Goal: Find specific page/section: Find specific page/section

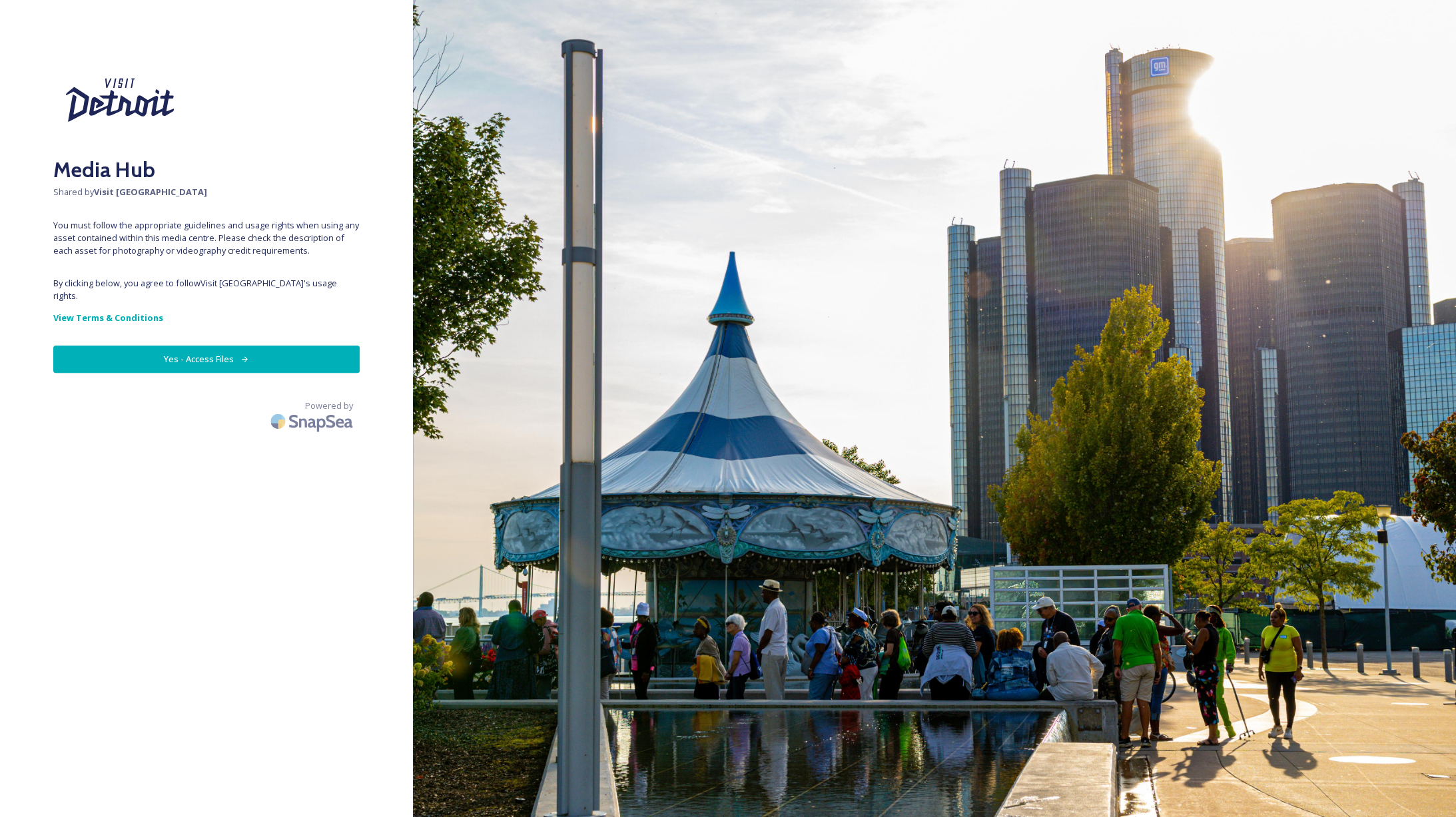
click at [213, 346] on button "Yes - Access Files" at bounding box center [206, 359] width 306 height 27
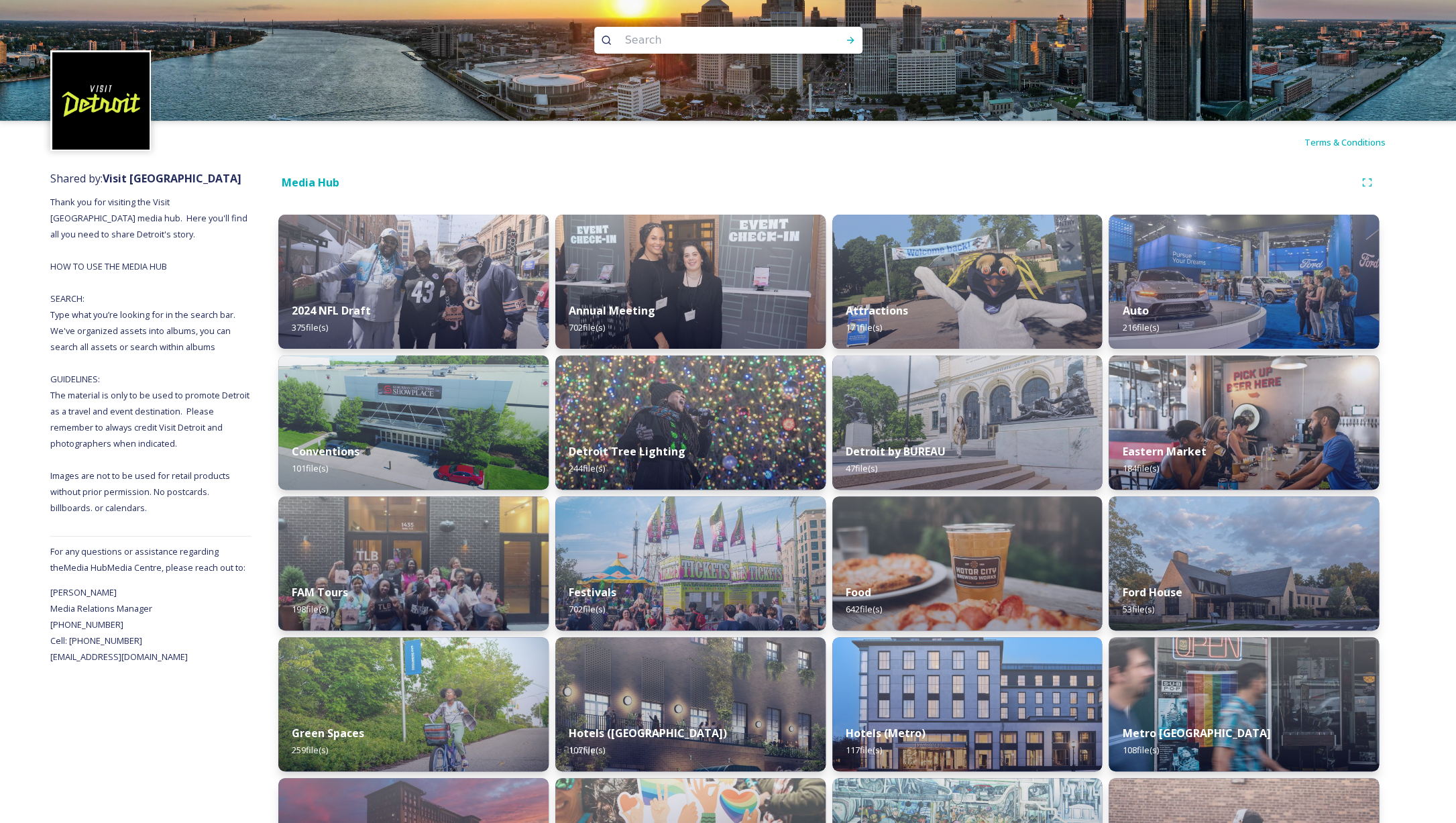
click at [629, 39] on input at bounding box center [710, 40] width 184 height 29
paste input "Museum of African American History"
type input "Museum of African American History"
click at [854, 42] on icon at bounding box center [850, 40] width 10 height 10
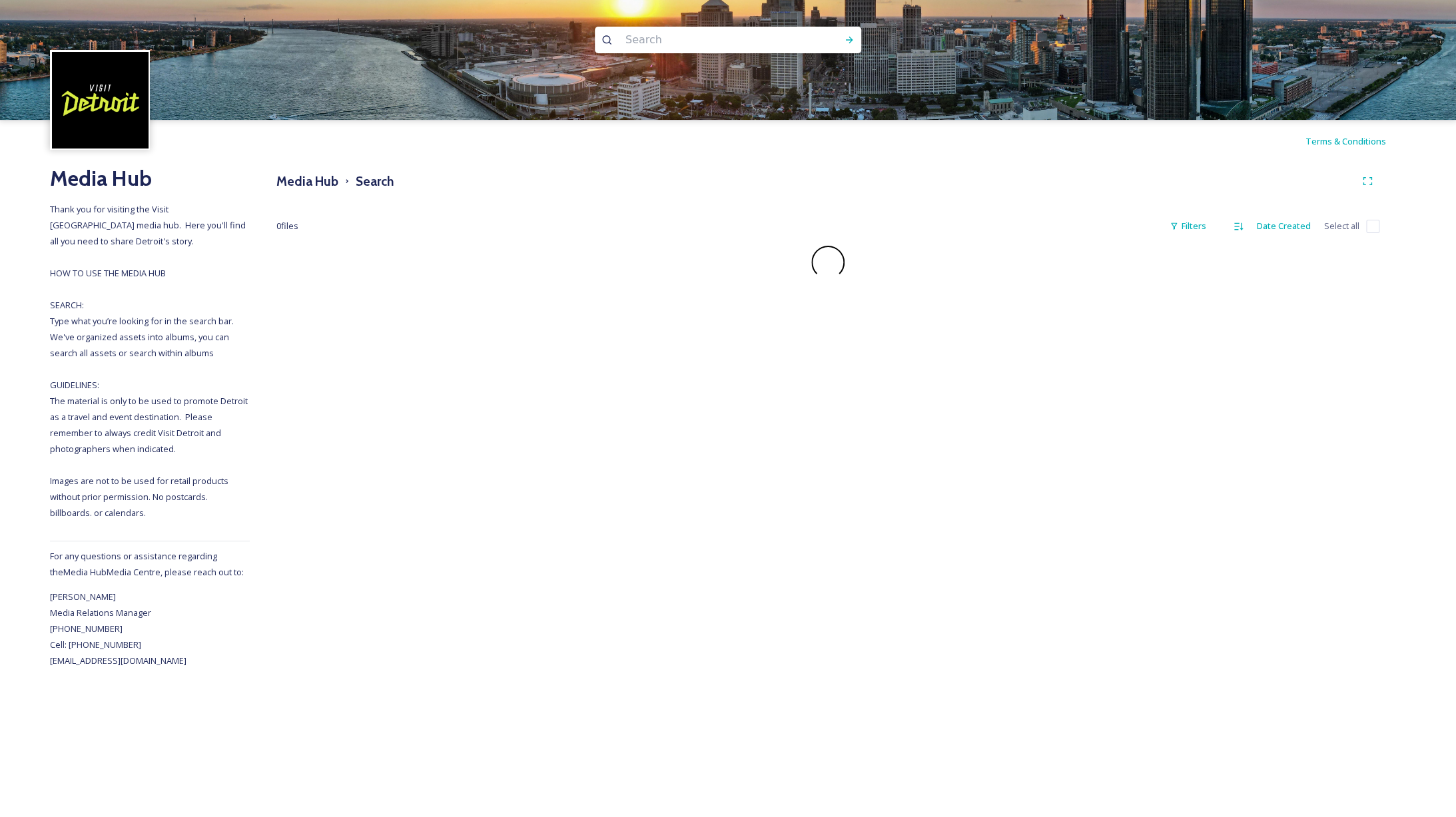
click at [673, 42] on input at bounding box center [710, 40] width 182 height 29
paste input "Museum of African American History"
drag, startPoint x: 683, startPoint y: 41, endPoint x: 591, endPoint y: 42, distance: 92.0
click at [619, 42] on input "Museum of African American History" at bounding box center [710, 40] width 182 height 29
type input "African American History"
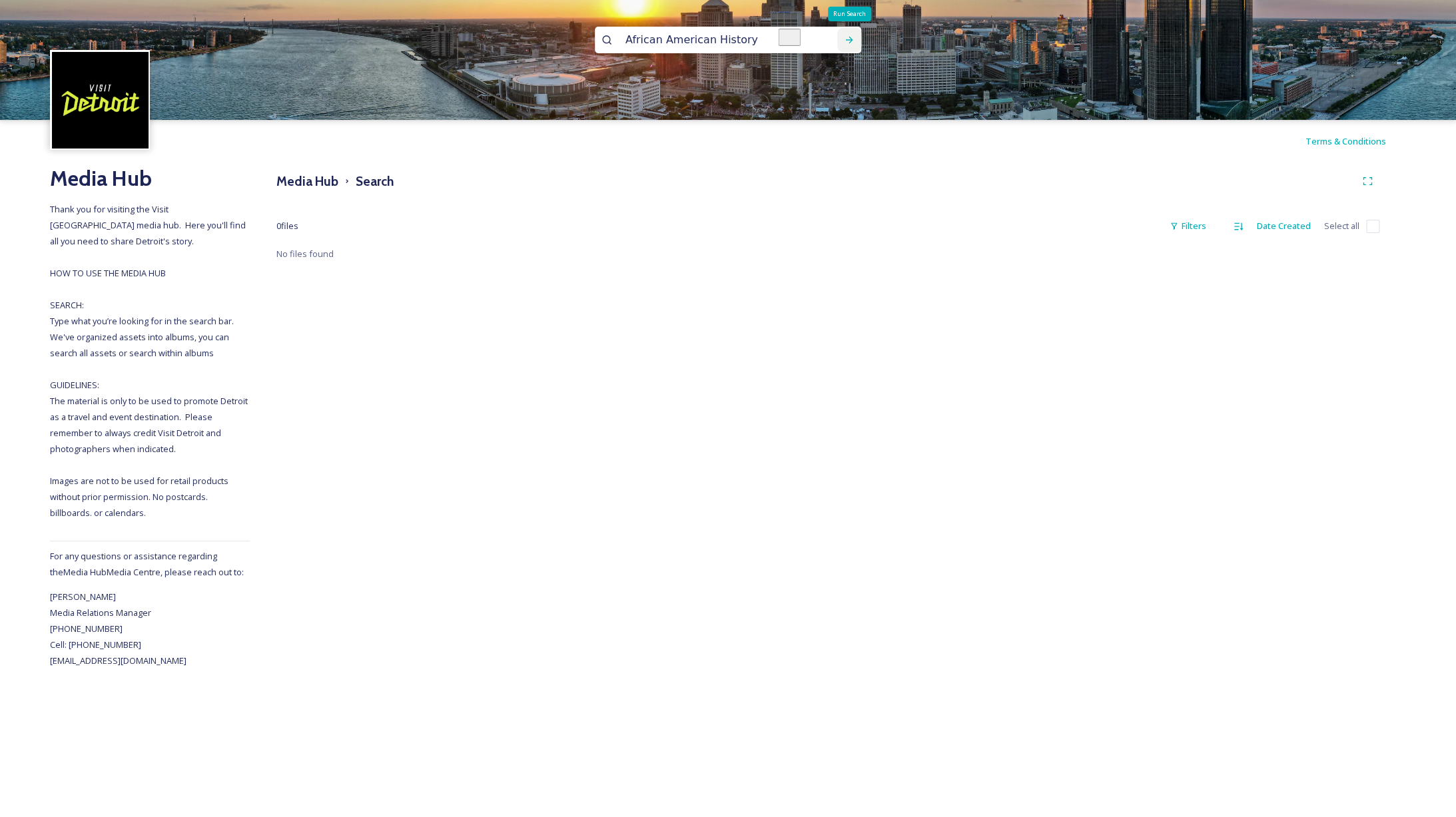
click at [851, 42] on icon at bounding box center [848, 40] width 10 height 10
